Goal: Task Accomplishment & Management: Manage account settings

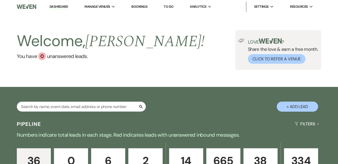
click at [60, 6] on link "Dashboard" at bounding box center [59, 6] width 19 height 5
click at [62, 7] on link "Dashboard" at bounding box center [59, 6] width 19 height 5
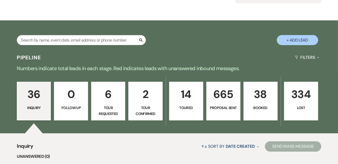
scroll to position [94, 0]
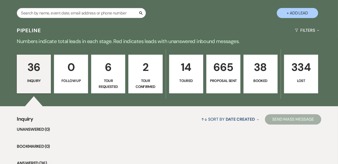
click at [255, 64] on p "38" at bounding box center [260, 67] width 27 height 17
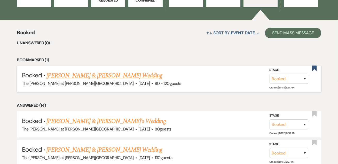
scroll to position [188, 0]
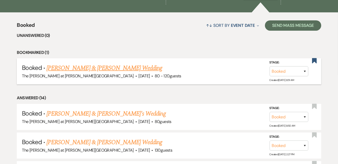
click at [102, 70] on link "[PERSON_NAME] & [PERSON_NAME] Wedding" at bounding box center [105, 68] width 116 height 9
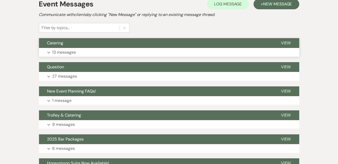
click at [74, 52] on p "13 messages" at bounding box center [64, 52] width 24 height 7
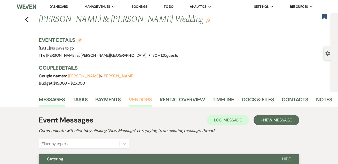
click at [150, 100] on link "Vendors" at bounding box center [140, 101] width 23 height 11
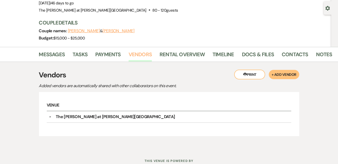
scroll to position [63, 0]
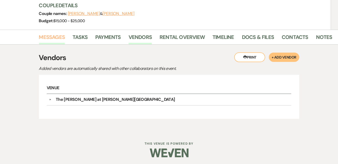
click at [53, 33] on link "Messages" at bounding box center [52, 38] width 26 height 11
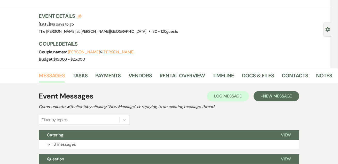
scroll to position [31, 0]
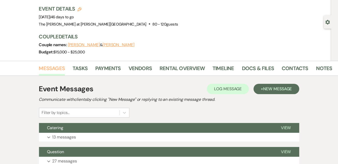
click at [51, 70] on link "Messages" at bounding box center [52, 69] width 26 height 11
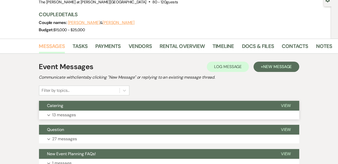
scroll to position [94, 0]
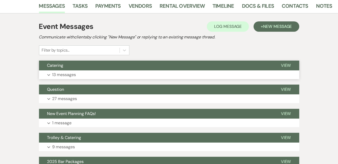
click at [78, 76] on button "Expand 13 messages" at bounding box center [169, 75] width 261 height 9
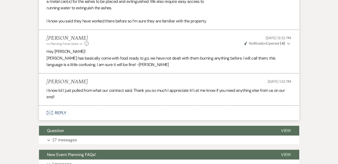
scroll to position [737, 0]
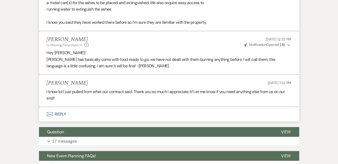
click at [61, 112] on button "Envelope Reply" at bounding box center [169, 114] width 261 height 14
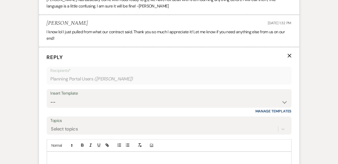
scroll to position [814, 0]
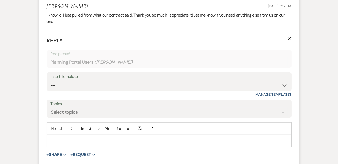
click at [67, 141] on p at bounding box center [169, 142] width 237 height 6
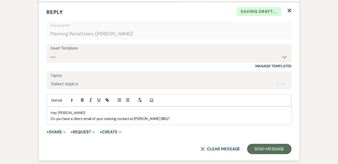
scroll to position [877, 0]
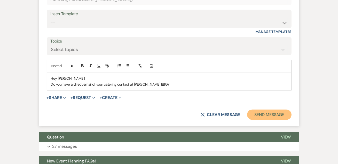
drag, startPoint x: 257, startPoint y: 112, endPoint x: 277, endPoint y: 104, distance: 21.2
click at [257, 112] on button "Send Message" at bounding box center [269, 115] width 44 height 10
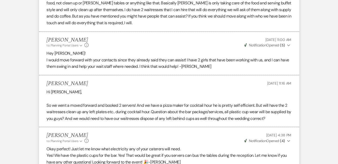
scroll to position [0, 0]
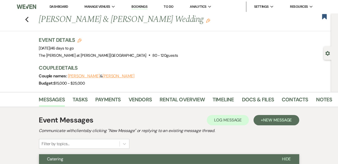
click at [54, 7] on link "Dashboard" at bounding box center [59, 6] width 19 height 4
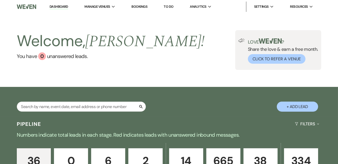
click at [58, 7] on link "Dashboard" at bounding box center [59, 6] width 19 height 5
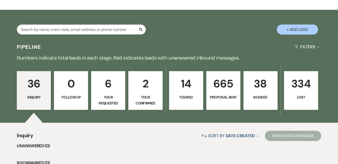
scroll to position [94, 0]
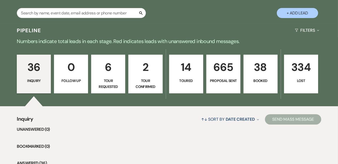
click at [272, 72] on p "38" at bounding box center [260, 67] width 27 height 17
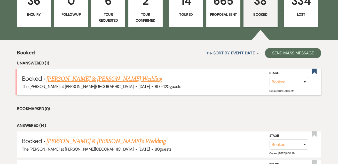
scroll to position [188, 0]
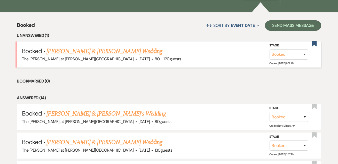
click at [98, 52] on link "[PERSON_NAME] & [PERSON_NAME] Wedding" at bounding box center [105, 51] width 116 height 9
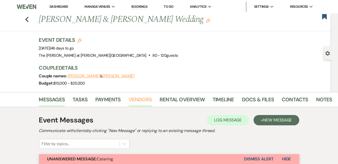
click at [143, 97] on link "Vendors" at bounding box center [140, 101] width 23 height 11
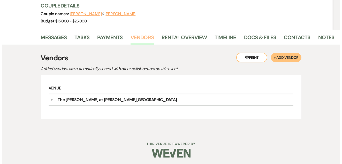
scroll to position [63, 0]
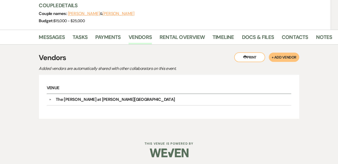
click at [279, 57] on button "+ Add Vendor" at bounding box center [284, 57] width 30 height 9
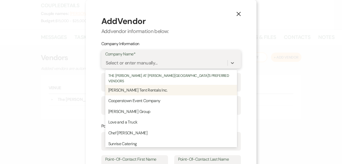
click at [114, 63] on div "Select or enter manually..." at bounding box center [132, 63] width 52 height 7
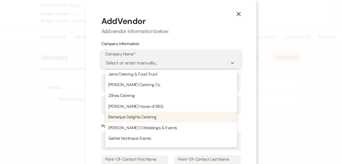
scroll to position [94, 0]
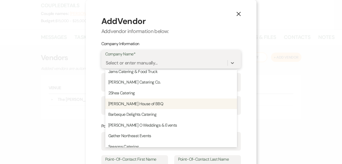
click at [121, 101] on span "[PERSON_NAME] House of BBQ" at bounding box center [135, 103] width 55 height 5
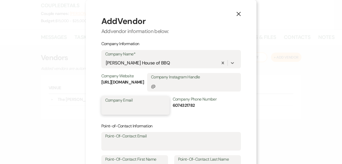
click at [134, 111] on input "Company Email" at bounding box center [135, 109] width 60 height 10
paste input "[PERSON_NAME][EMAIL_ADDRESS][DOMAIN_NAME]"
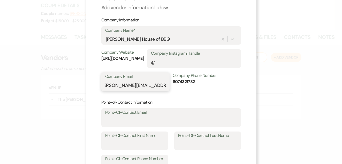
scroll to position [63, 0]
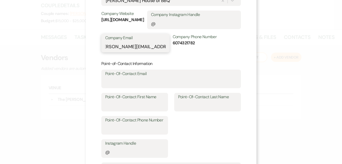
type input "[PERSON_NAME][EMAIL_ADDRESS][DOMAIN_NAME]"
click at [147, 85] on input "Point-Of-Contact Email" at bounding box center [171, 83] width 132 height 10
type input "r"
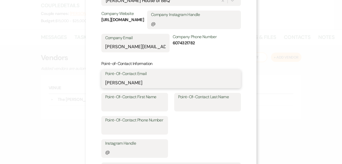
drag, startPoint x: 134, startPoint y: 82, endPoint x: 66, endPoint y: 81, distance: 67.7
click at [66, 81] on div "X Add Vendor Add vendor information below: Company Information Company Name* [P…" at bounding box center [171, 82] width 342 height 164
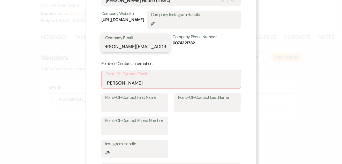
drag, startPoint x: 103, startPoint y: 47, endPoint x: 190, endPoint y: 53, distance: 87.1
click at [190, 53] on div "Company Email [PERSON_NAME][EMAIL_ADDRESS][DOMAIN_NAME] Company Phone Number [P…" at bounding box center [171, 45] width 140 height 23
drag, startPoint x: 152, startPoint y: 83, endPoint x: 96, endPoint y: 92, distance: 56.7
click at [96, 92] on div "X Add Vendor Add vendor information below: Company Information Company Name* [P…" at bounding box center [171, 94] width 171 height 314
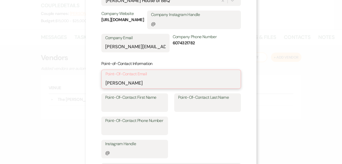
paste input "[PERSON_NAME][EMAIL_ADDRESS][DOMAIN_NAME]"
type input "[PERSON_NAME][EMAIL_ADDRESS][DOMAIN_NAME]"
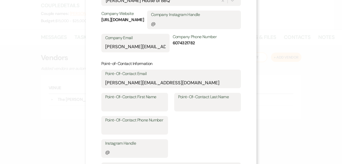
click at [135, 99] on label "Point-Of-Contact First Name" at bounding box center [134, 97] width 59 height 7
click at [135, 101] on input "Point-Of-Contact First Name" at bounding box center [134, 106] width 59 height 10
type input "[PERSON_NAME]"
click at [183, 103] on input "Point-Of-Contact Last Name" at bounding box center [207, 106] width 59 height 10
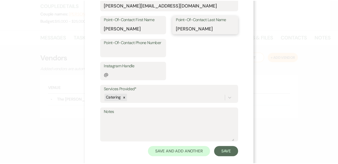
scroll to position [148, 0]
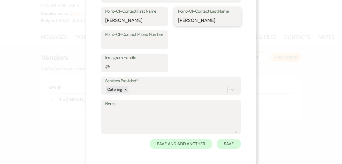
type input "[PERSON_NAME]"
click at [226, 142] on button "Save" at bounding box center [229, 144] width 24 height 10
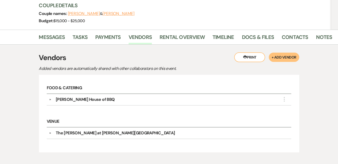
click at [62, 98] on div "[PERSON_NAME] House of BBQ" at bounding box center [85, 100] width 59 height 6
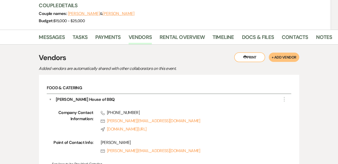
scroll to position [31, 0]
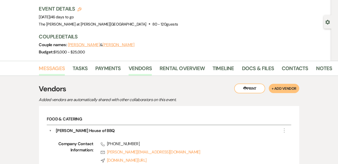
drag, startPoint x: 56, startPoint y: 70, endPoint x: 61, endPoint y: 69, distance: 4.9
click at [56, 70] on link "Messages" at bounding box center [52, 69] width 26 height 11
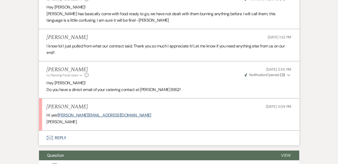
click at [60, 140] on button "Envelope Reply" at bounding box center [169, 138] width 261 height 14
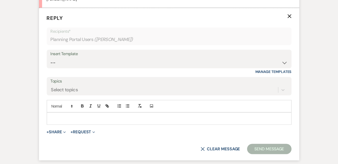
scroll to position [907, 0]
click at [73, 116] on p at bounding box center [169, 119] width 237 height 6
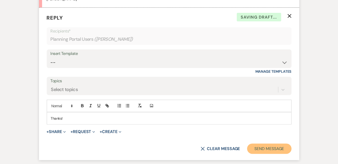
click at [255, 147] on button "Send Message" at bounding box center [269, 149] width 44 height 10
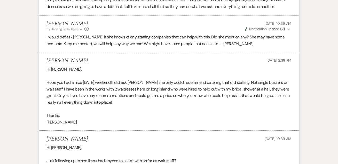
scroll to position [0, 0]
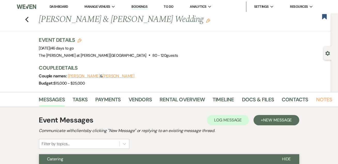
drag, startPoint x: 320, startPoint y: 97, endPoint x: 286, endPoint y: 91, distance: 34.5
click at [320, 97] on link "Notes" at bounding box center [324, 101] width 16 height 11
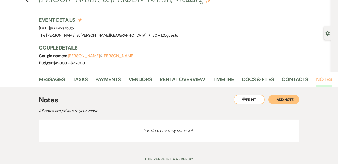
scroll to position [36, 0]
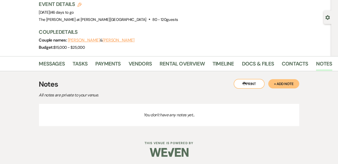
drag, startPoint x: 291, startPoint y: 85, endPoint x: 135, endPoint y: 90, distance: 155.7
click at [286, 85] on button "+ Add Note" at bounding box center [284, 83] width 31 height 9
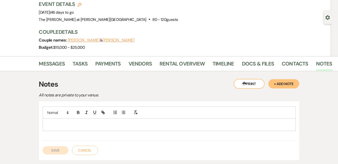
click at [68, 126] on p at bounding box center [169, 125] width 245 height 6
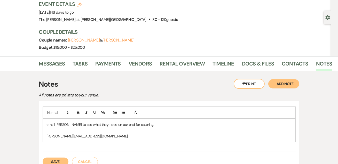
click at [62, 158] on button "Save" at bounding box center [56, 162] width 26 height 8
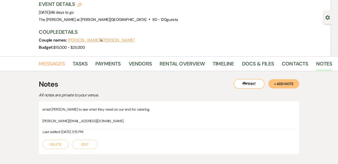
drag, startPoint x: 58, startPoint y: 62, endPoint x: 89, endPoint y: 60, distance: 31.1
click at [58, 62] on link "Messages" at bounding box center [52, 65] width 26 height 11
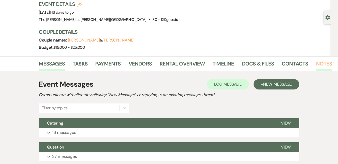
click at [320, 62] on link "Notes" at bounding box center [324, 65] width 16 height 11
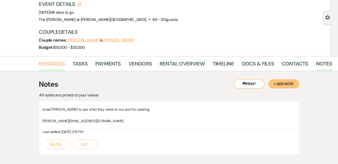
click at [43, 62] on link "Messages" at bounding box center [52, 65] width 26 height 11
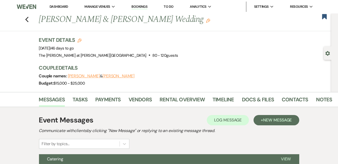
click at [55, 2] on li "Dashboard" at bounding box center [59, 7] width 24 height 10
click at [56, 9] on li "Dashboard" at bounding box center [59, 7] width 24 height 10
drag, startPoint x: 60, startPoint y: 7, endPoint x: 101, endPoint y: 3, distance: 40.9
click at [60, 7] on link "Dashboard" at bounding box center [59, 6] width 19 height 4
